Goal: Information Seeking & Learning: Learn about a topic

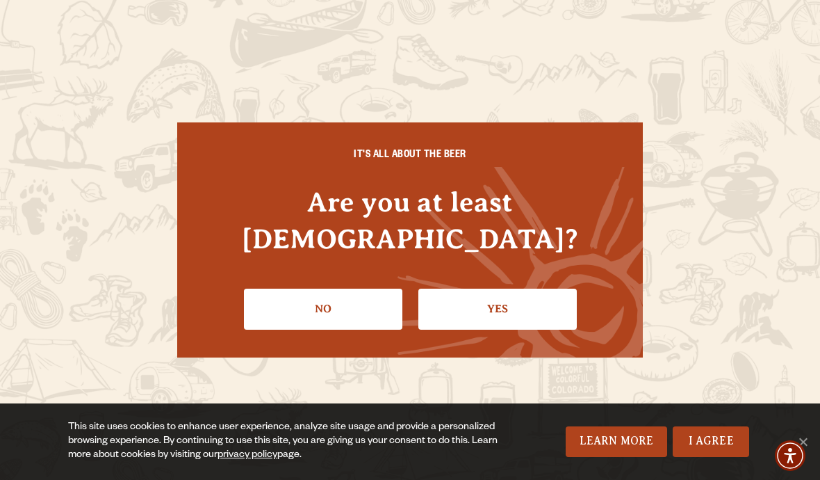
click at [556, 288] on link "Yes" at bounding box center [497, 308] width 158 height 40
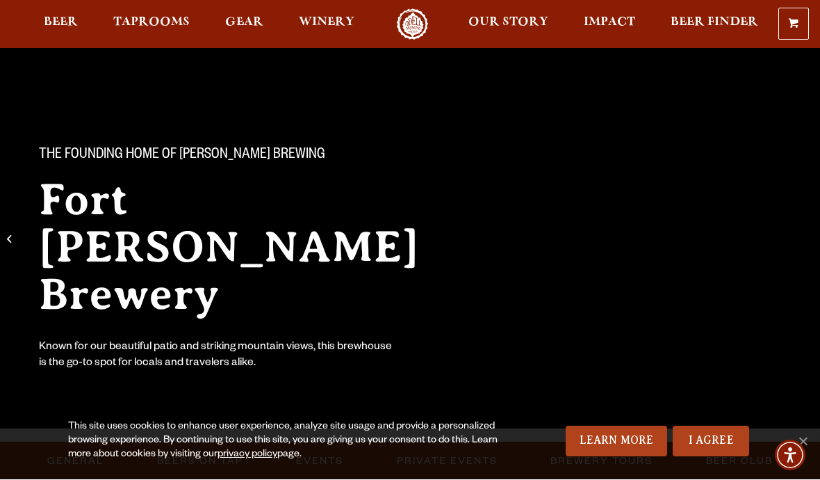
scroll to position [33, 0]
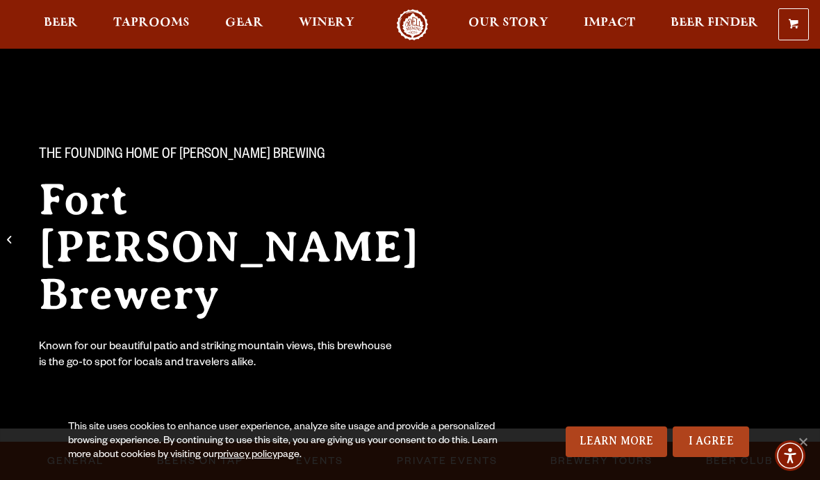
click at [181, 26] on span "Taprooms" at bounding box center [151, 22] width 76 height 11
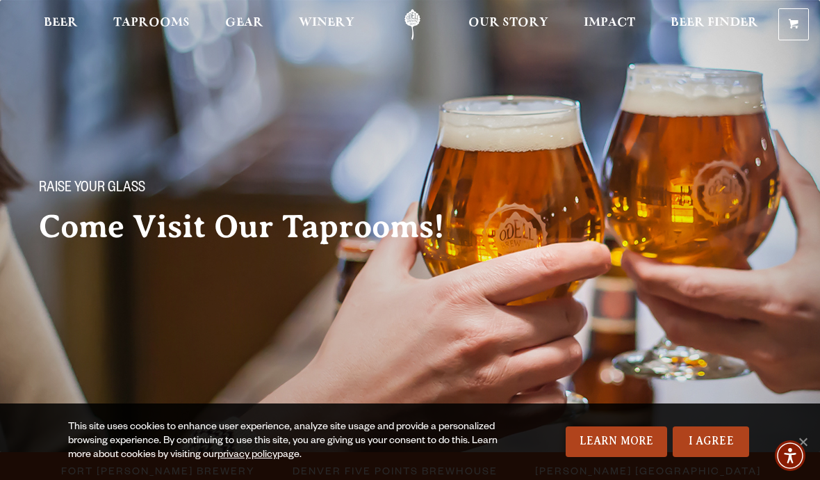
click at [727, 447] on link "I Agree" at bounding box center [711, 441] width 76 height 31
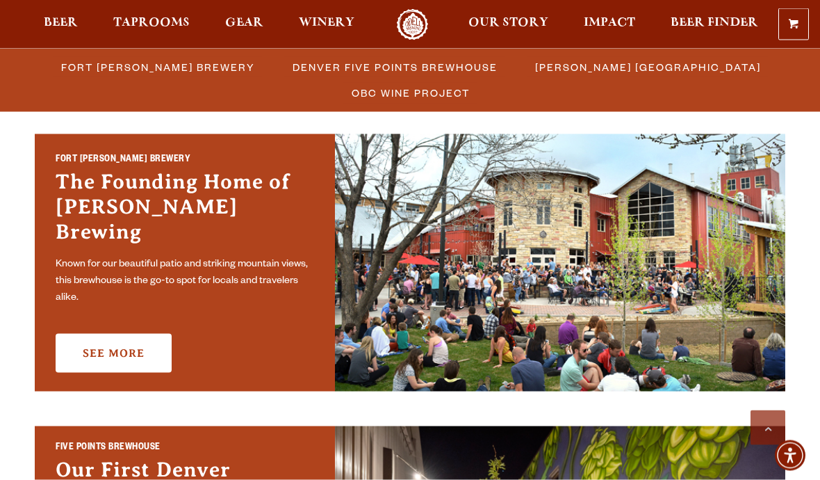
scroll to position [416, 0]
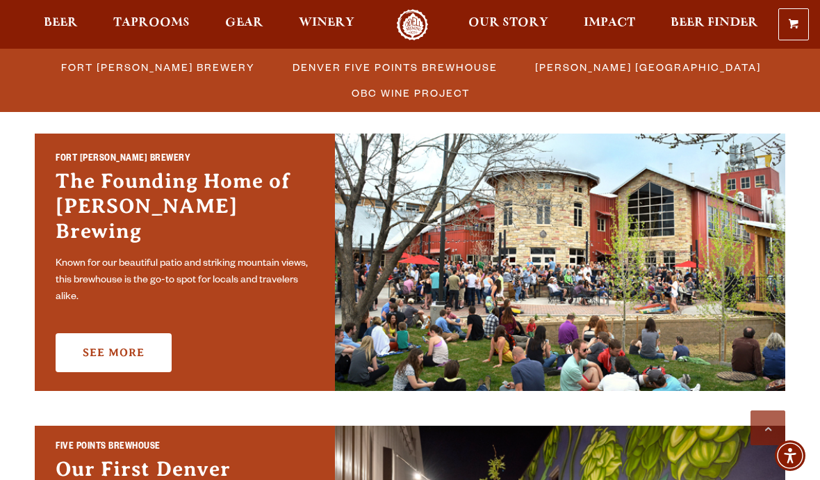
click at [131, 333] on link "See More" at bounding box center [114, 352] width 116 height 39
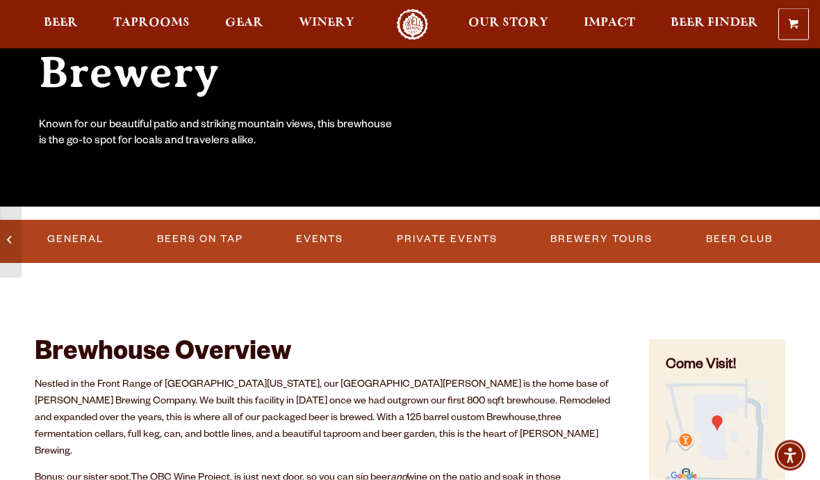
scroll to position [257, 0]
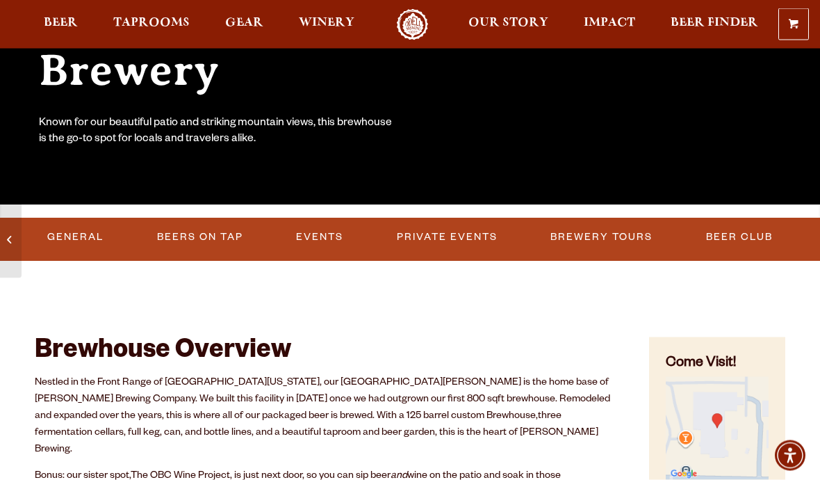
click at [331, 236] on link "Events" at bounding box center [320, 238] width 58 height 32
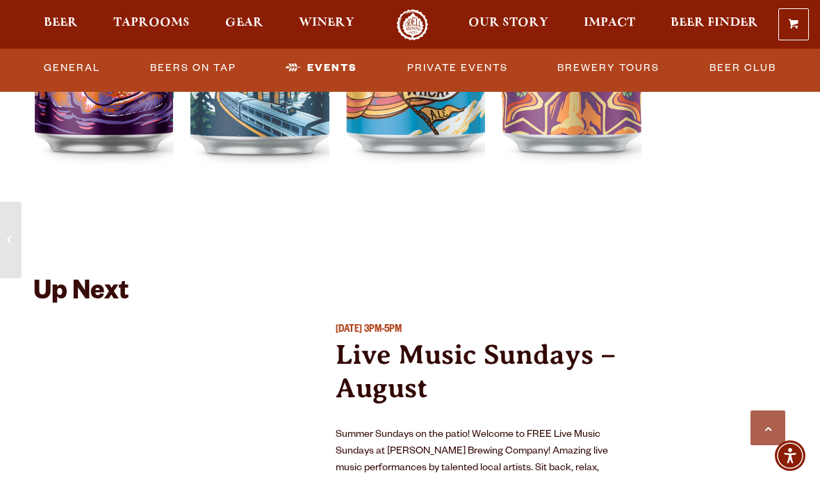
scroll to position [4966, 0]
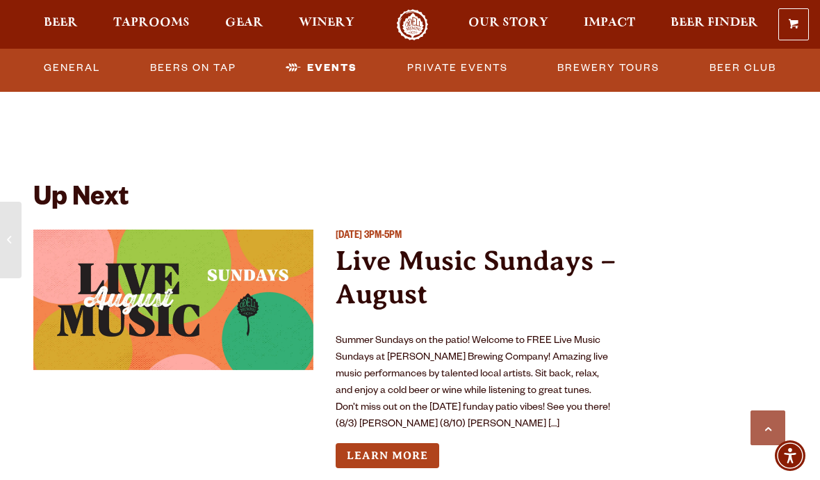
click at [421, 443] on link "Learn More" at bounding box center [388, 456] width 104 height 26
